Goal: Task Accomplishment & Management: Manage account settings

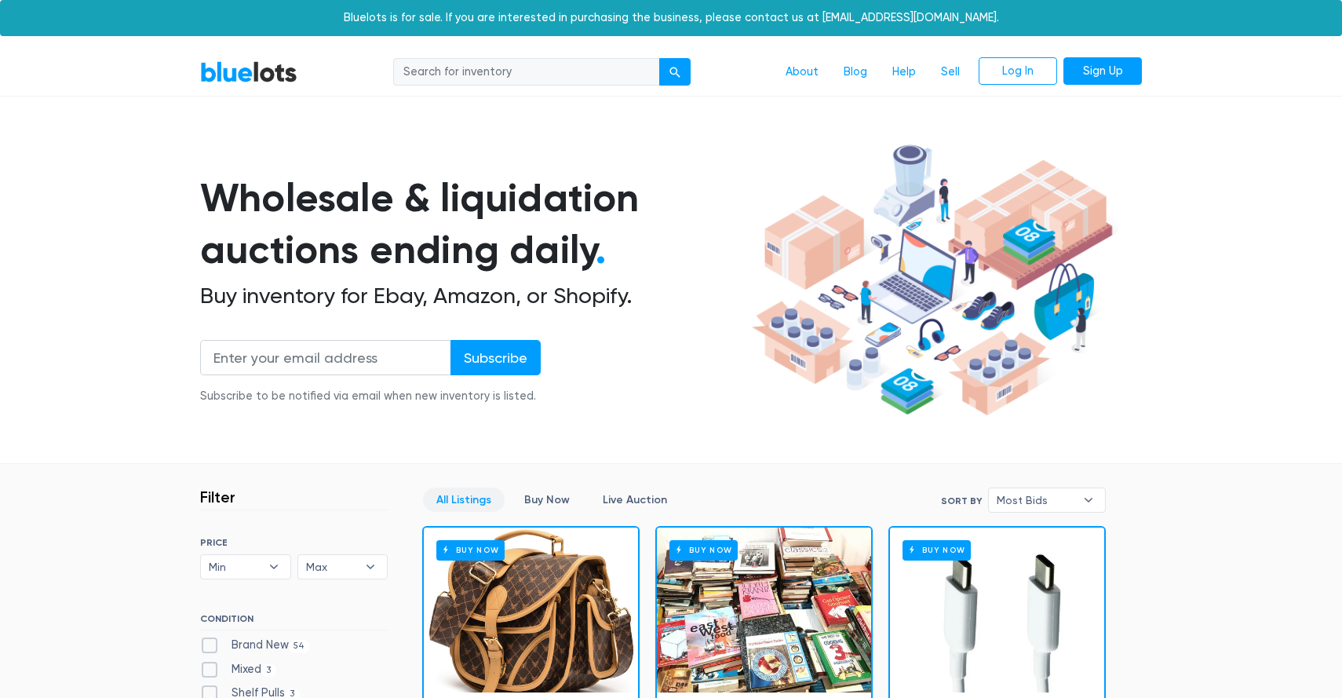
click at [955, 57] on nav "BlueLots About Blog Help Sell Log In Sign Up" at bounding box center [671, 73] width 1342 height 48
click at [957, 71] on link "Sell" at bounding box center [950, 72] width 44 height 30
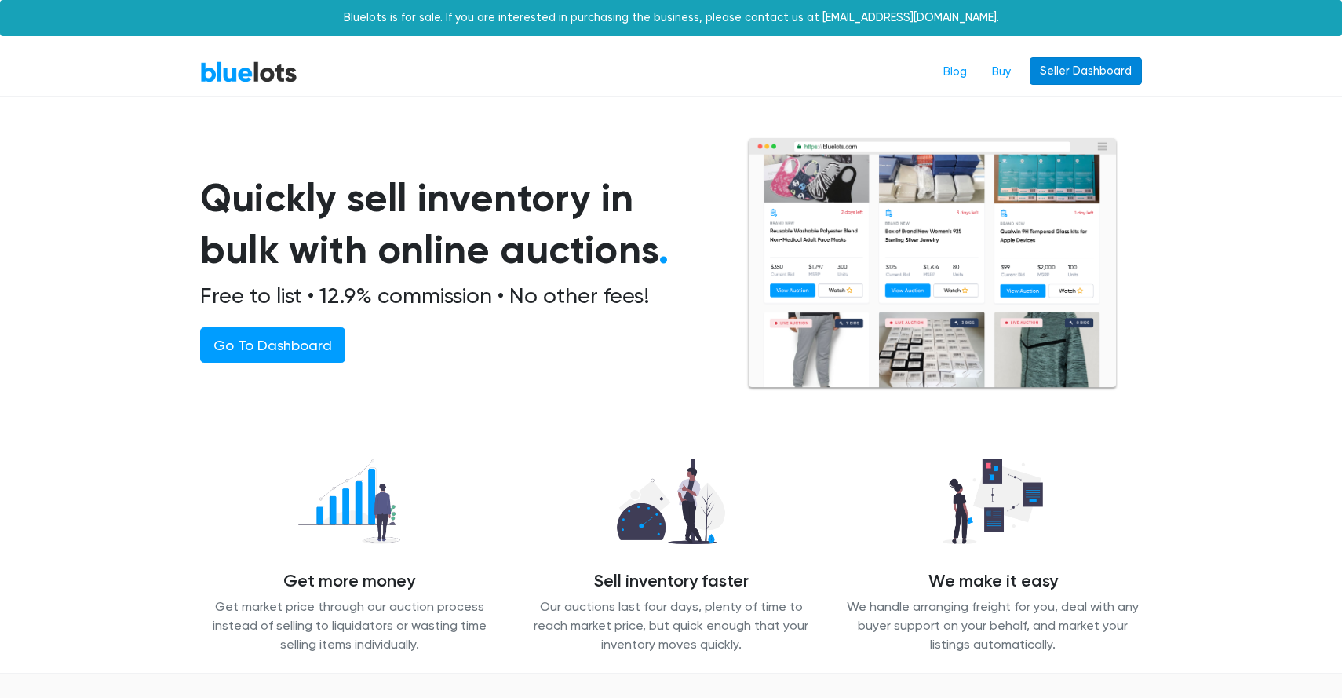
click at [1066, 75] on link "Seller Dashboard" at bounding box center [1086, 71] width 112 height 28
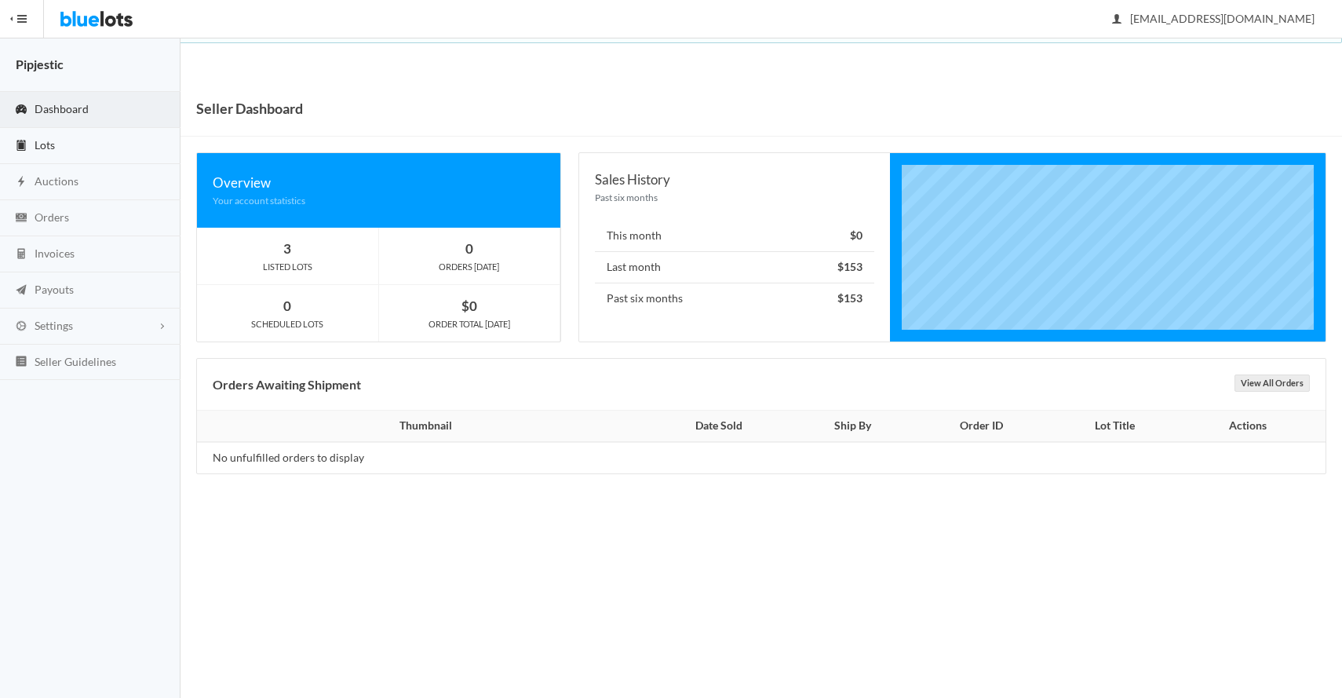
click at [83, 138] on link "Lots" at bounding box center [90, 146] width 181 height 36
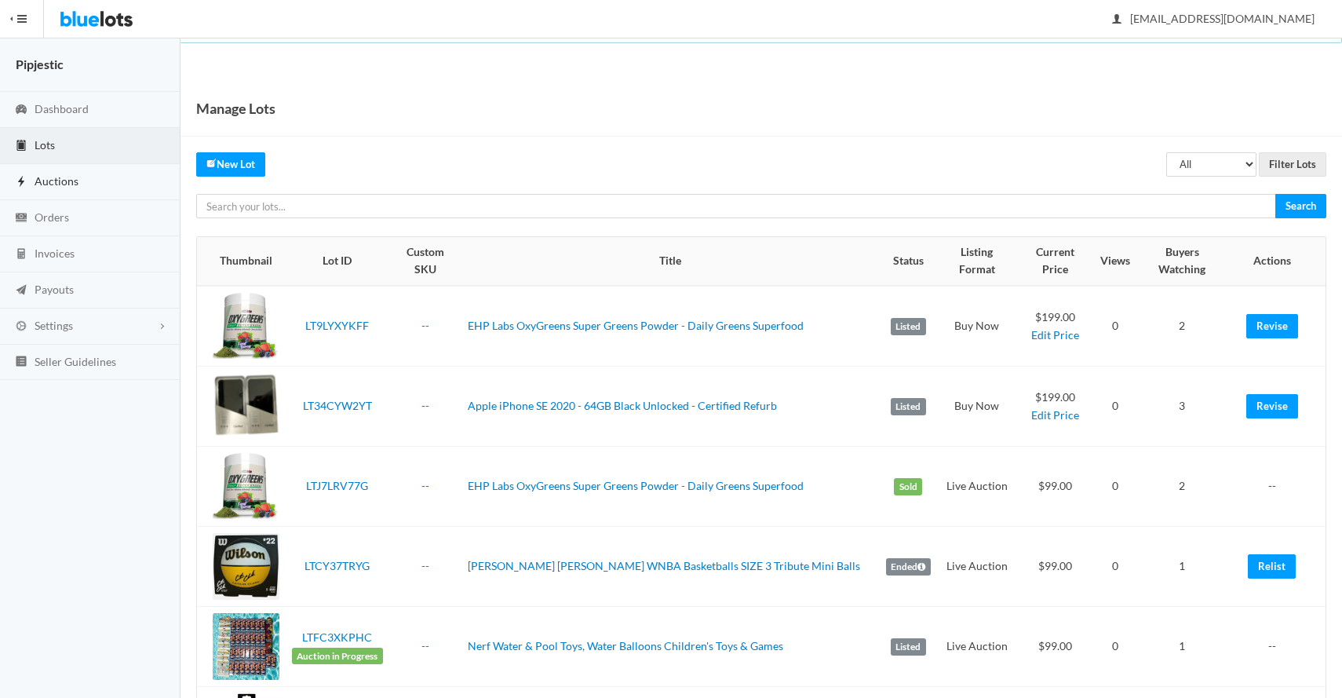
click at [87, 184] on link "Auctions" at bounding box center [90, 182] width 181 height 36
